Goal: Entertainment & Leisure: Browse casually

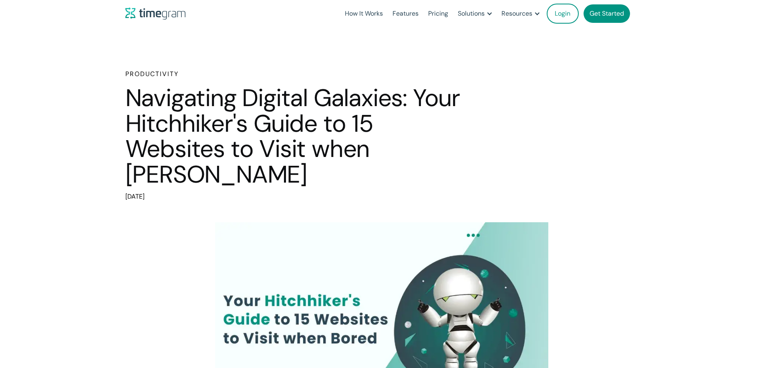
select select "*******"
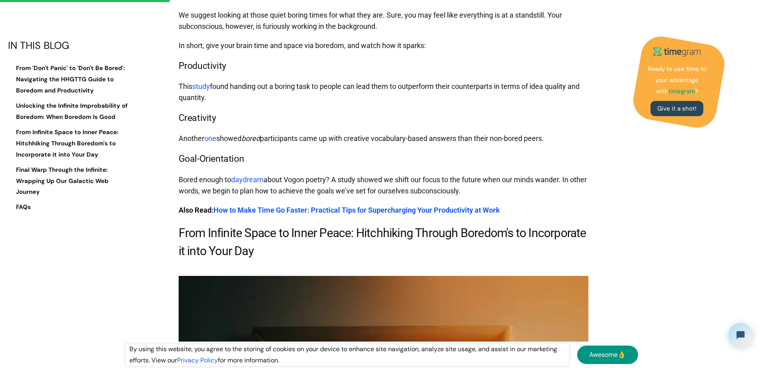
scroll to position [1161, 0]
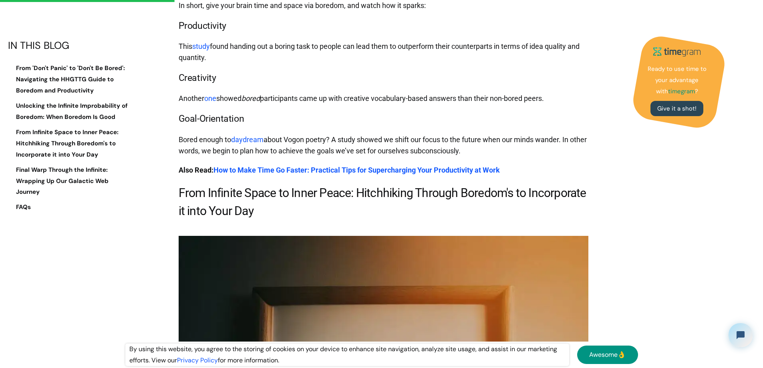
click at [209, 102] on link "one" at bounding box center [210, 98] width 12 height 8
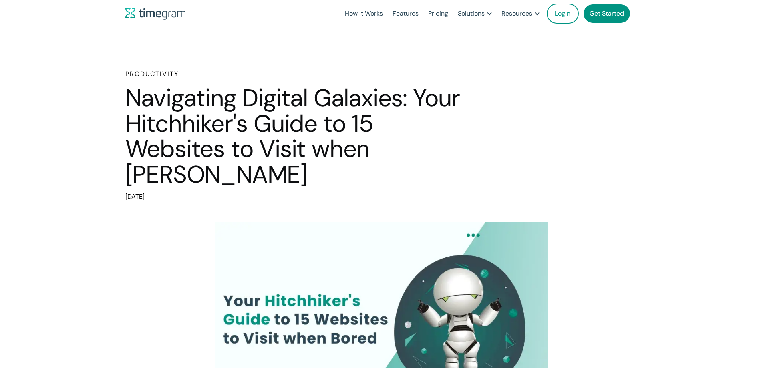
select select "*******"
